Goal: Use online tool/utility: Utilize a website feature to perform a specific function

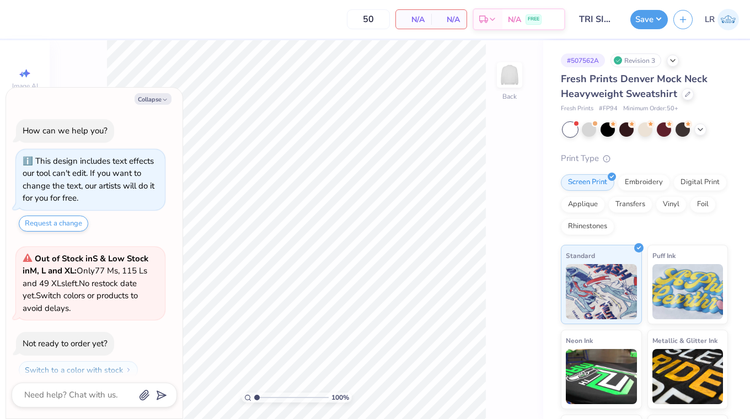
scroll to position [31, 0]
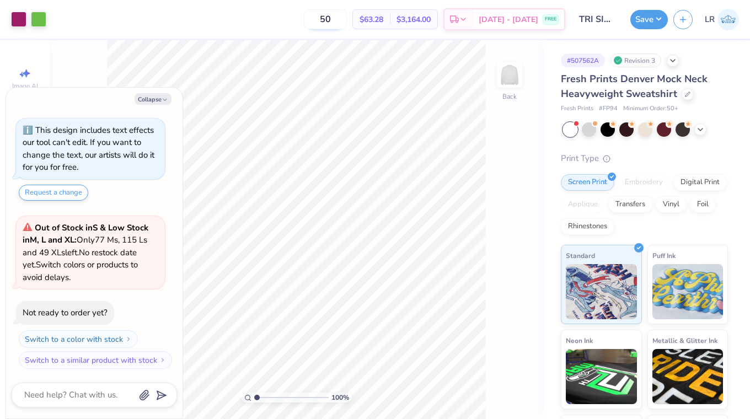
click at [347, 17] on input "50" at bounding box center [325, 19] width 43 height 20
click at [157, 101] on button "Collapse" at bounding box center [152, 99] width 37 height 12
type textarea "x"
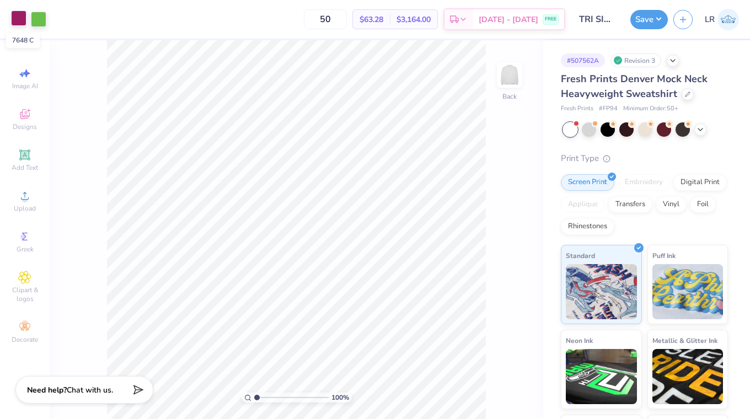
click at [20, 20] on div at bounding box center [18, 17] width 15 height 15
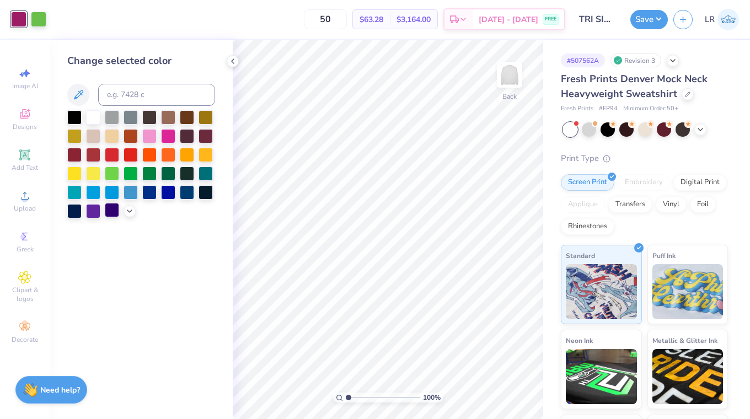
click at [119, 214] on div at bounding box center [112, 210] width 14 height 14
click at [128, 213] on icon at bounding box center [129, 210] width 9 height 9
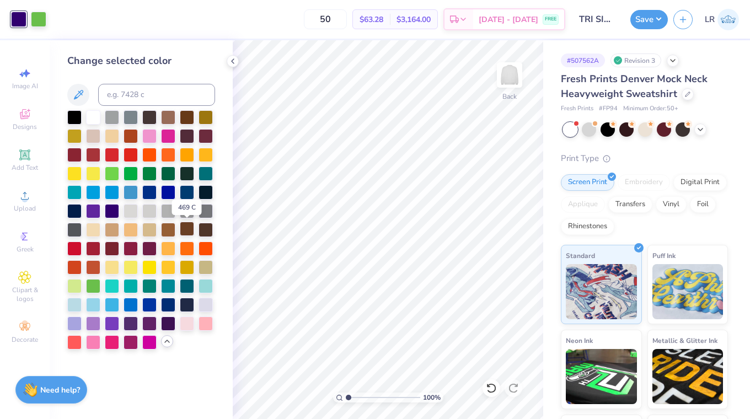
click at [186, 228] on div at bounding box center [187, 229] width 14 height 14
click at [186, 137] on div at bounding box center [187, 135] width 14 height 14
click at [39, 20] on div at bounding box center [38, 17] width 15 height 15
click at [93, 305] on div at bounding box center [93, 304] width 14 height 14
click at [78, 300] on div at bounding box center [74, 304] width 14 height 14
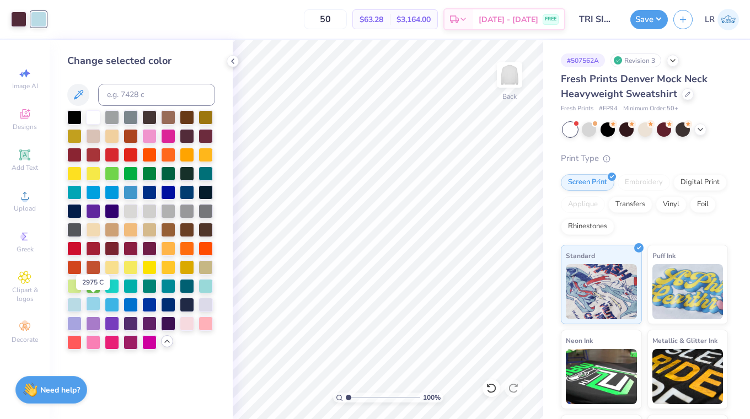
click at [96, 302] on div at bounding box center [93, 304] width 14 height 14
click at [112, 300] on div at bounding box center [112, 304] width 14 height 14
click at [105, 189] on div at bounding box center [112, 191] width 14 height 14
click at [90, 188] on div at bounding box center [93, 191] width 14 height 14
click at [71, 191] on div at bounding box center [74, 191] width 14 height 14
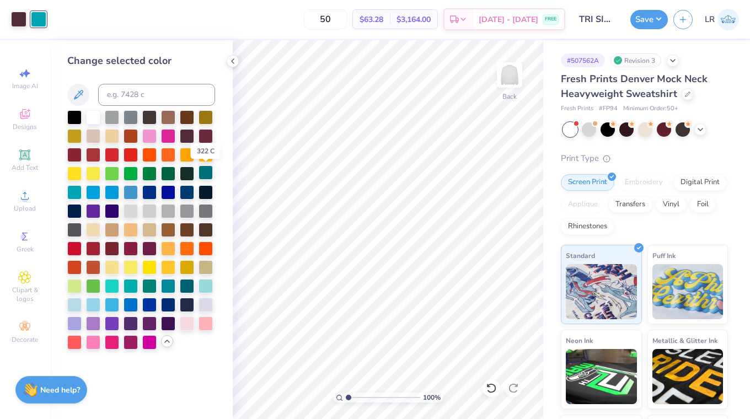
click at [207, 171] on div at bounding box center [205, 172] width 14 height 14
click at [206, 285] on div at bounding box center [205, 285] width 14 height 14
click at [92, 300] on div at bounding box center [93, 304] width 14 height 14
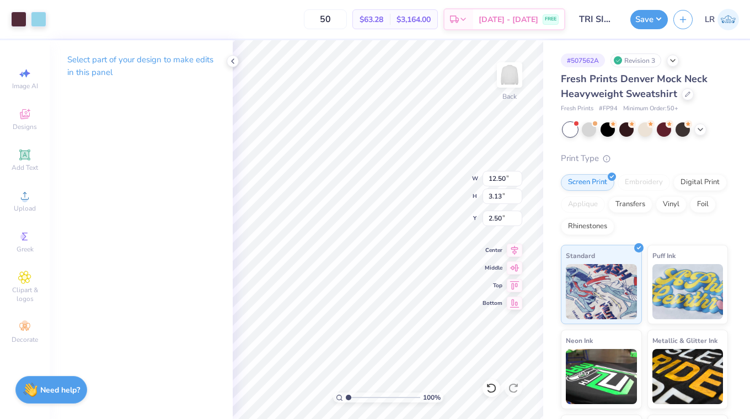
type input "13.74"
type input "3.44"
type input "2.19"
type input "14.93"
type input "3.73"
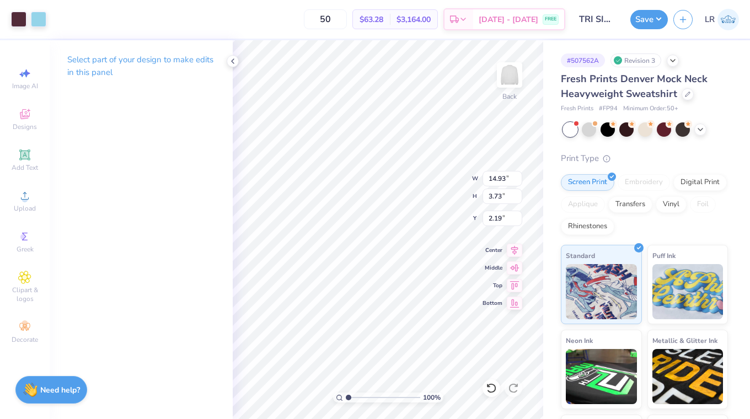
type input "3.00"
click at [700, 129] on polyline at bounding box center [700, 128] width 4 height 2
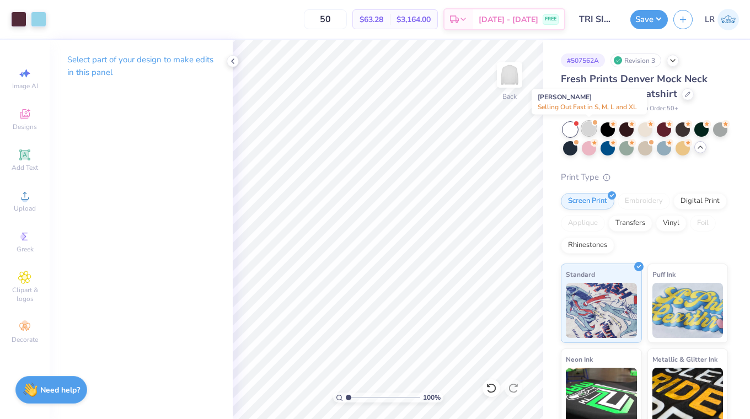
click at [588, 131] on div at bounding box center [588, 128] width 14 height 14
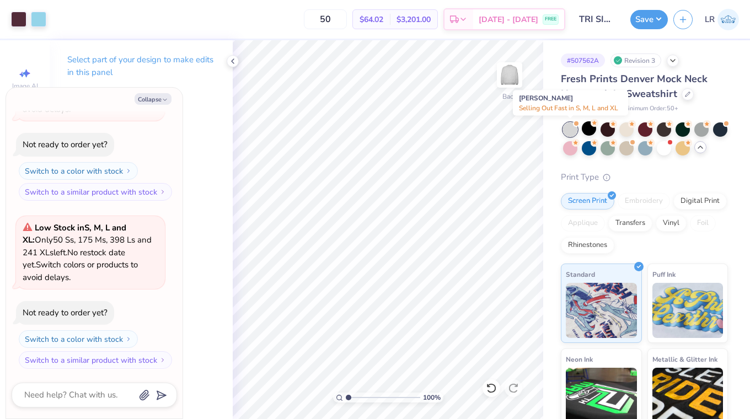
click at [570, 128] on div at bounding box center [570, 129] width 14 height 14
click at [666, 150] on div at bounding box center [663, 147] width 14 height 14
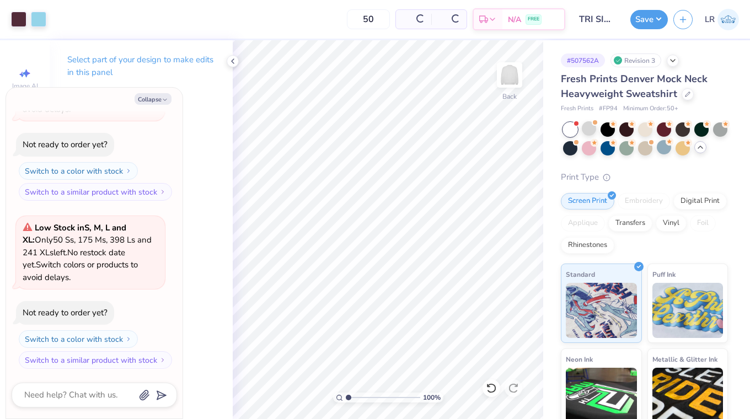
scroll to position [535, 0]
click at [152, 99] on button "Collapse" at bounding box center [152, 99] width 37 height 12
type textarea "x"
